Goal: Check status: Check status

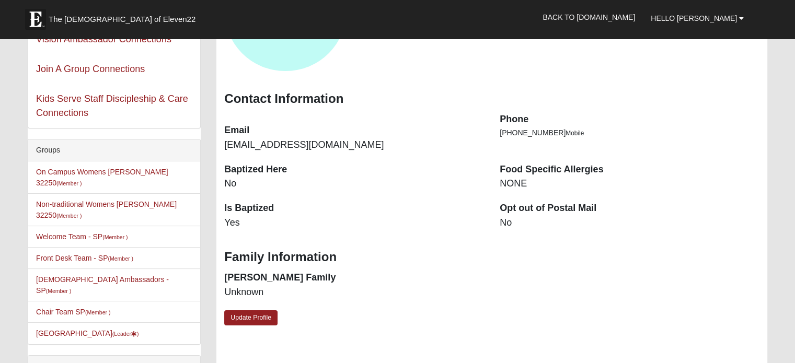
scroll to position [125, 0]
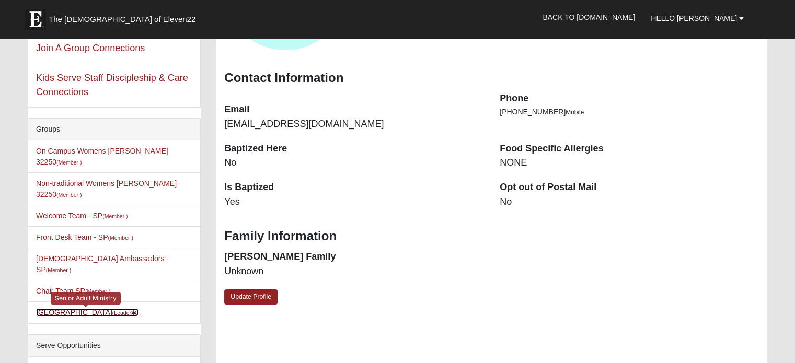
click at [66, 308] on link "Brookdale Southside (Leader )" at bounding box center [87, 312] width 102 height 8
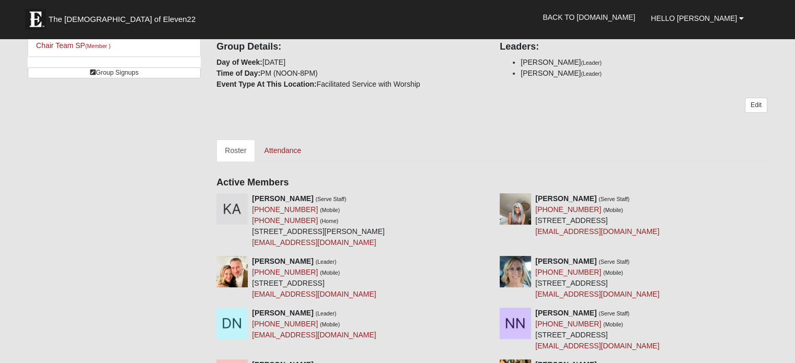
scroll to position [251, 0]
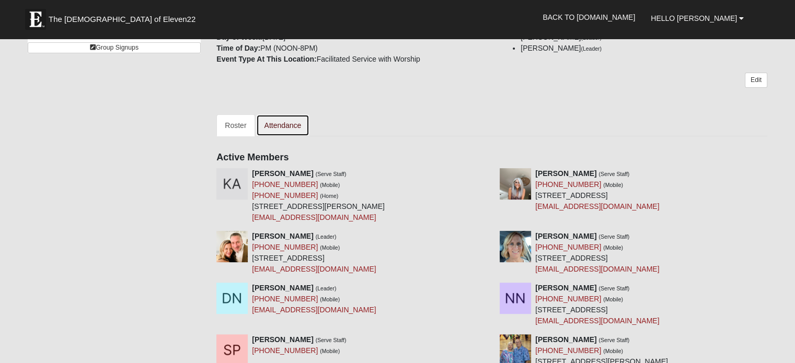
click at [291, 123] on link "Attendance" at bounding box center [283, 125] width 54 height 22
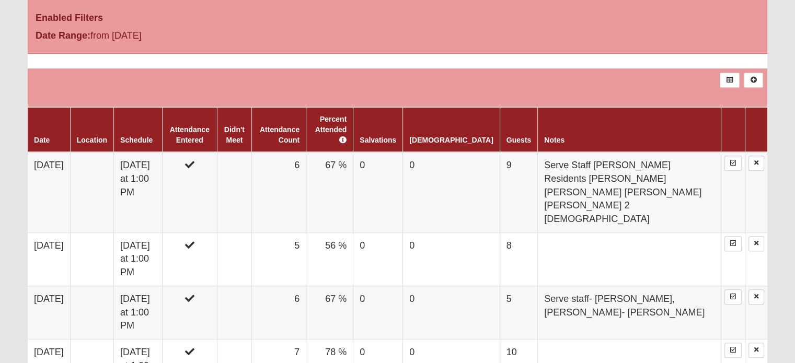
scroll to position [439, 0]
